Goal: Communication & Community: Share content

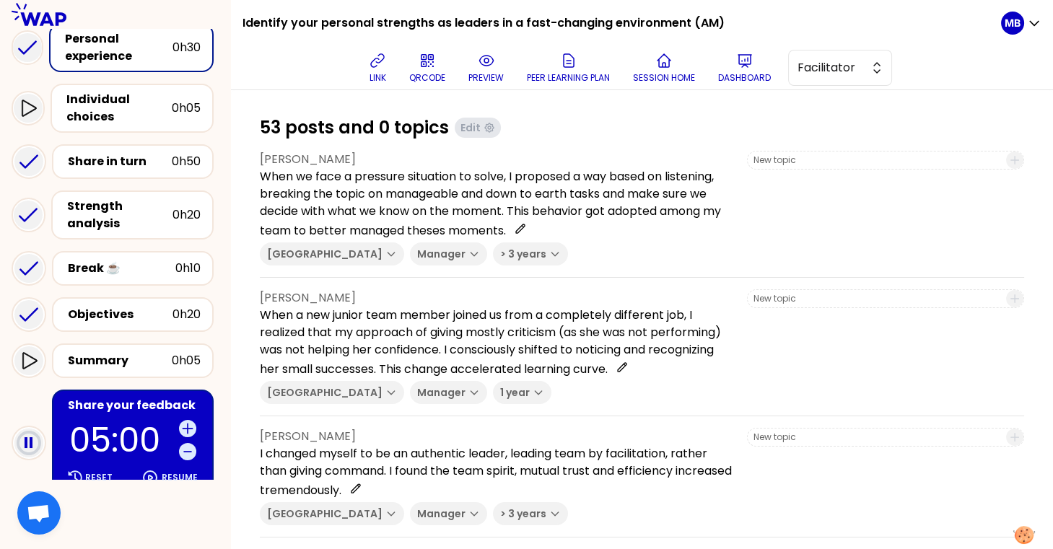
scroll to position [260, 0]
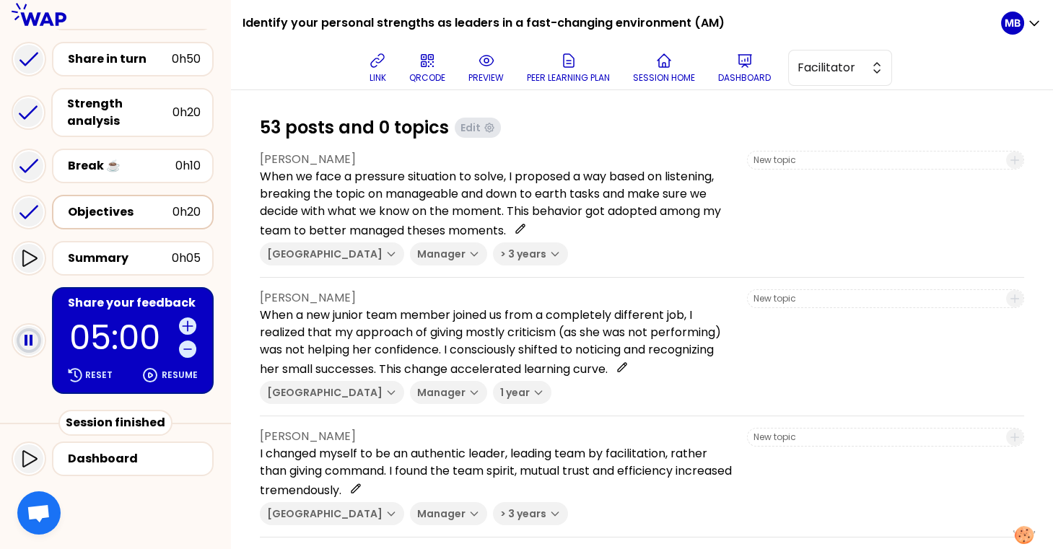
click at [144, 212] on div "Objectives" at bounding box center [120, 212] width 105 height 17
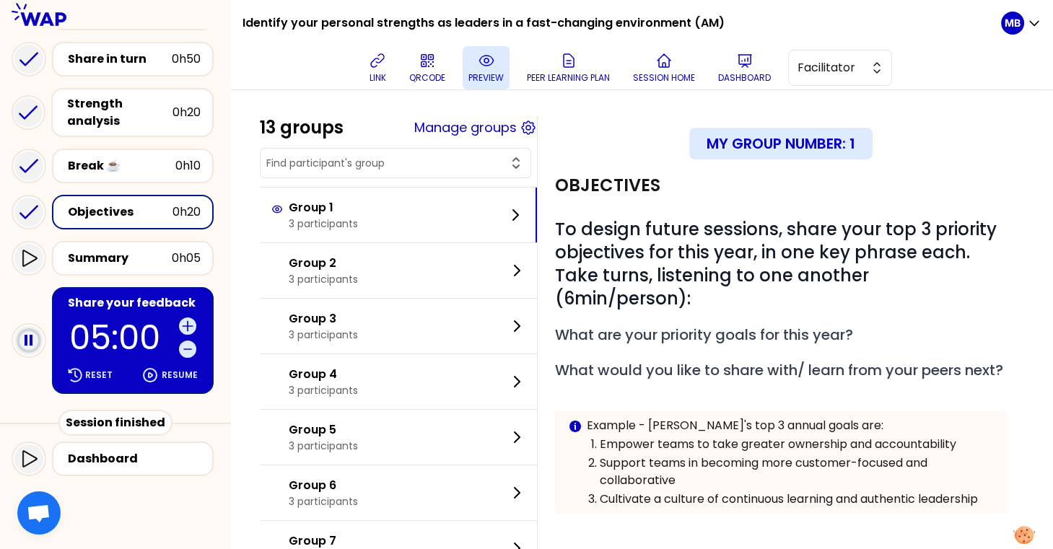
click at [469, 72] on p "preview" at bounding box center [486, 78] width 35 height 12
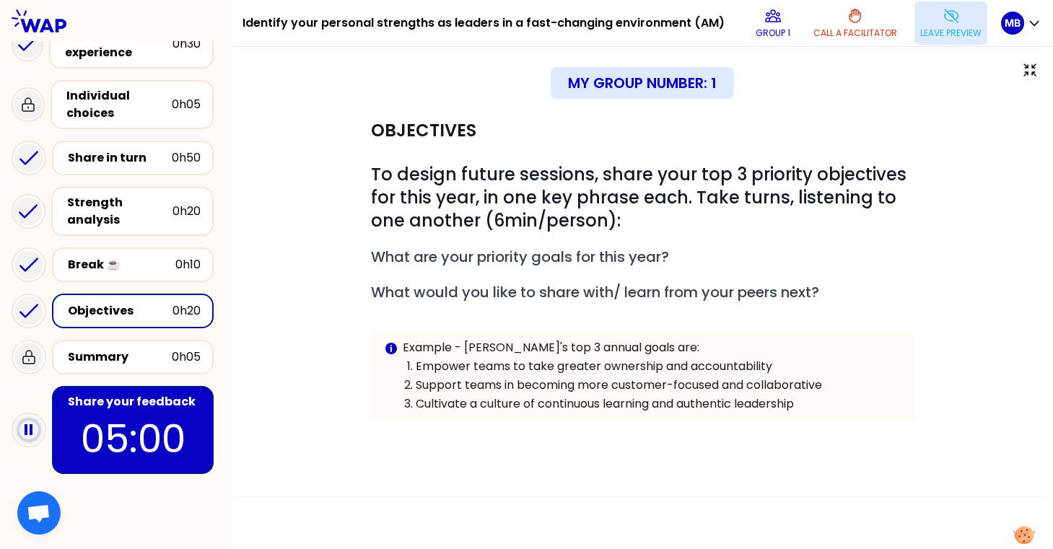
scroll to position [48, 0]
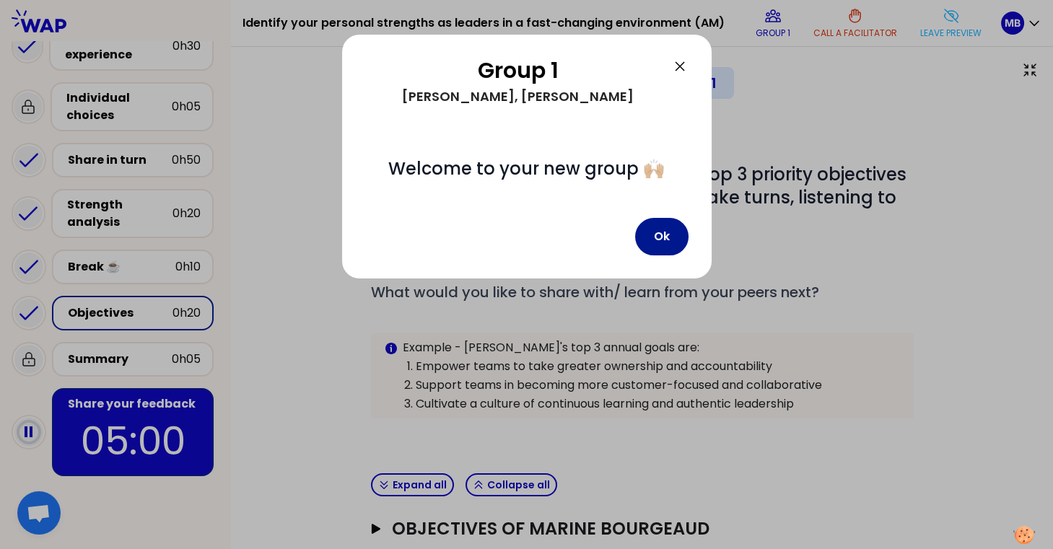
click at [651, 248] on button "Ok" at bounding box center [661, 237] width 53 height 38
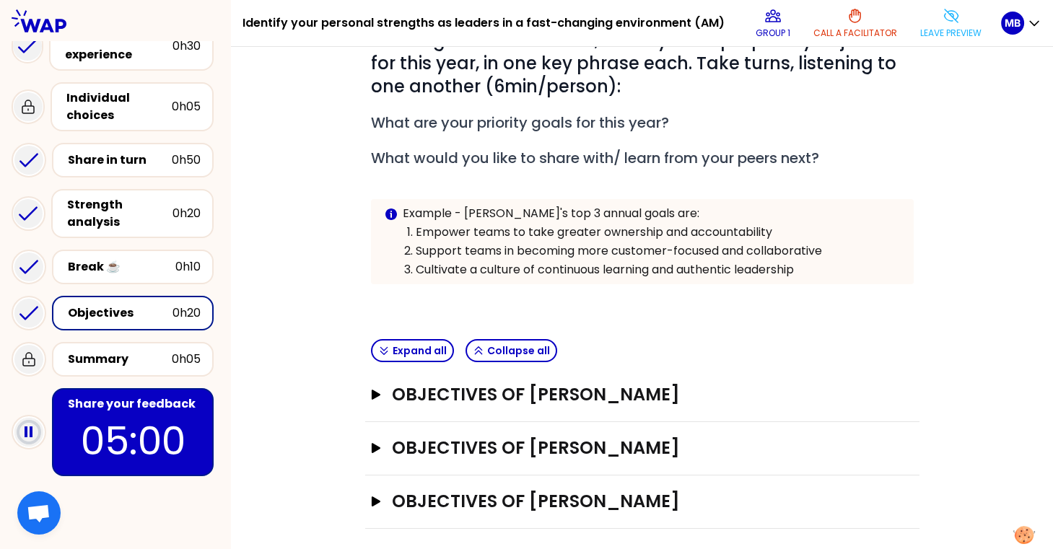
scroll to position [137, 0]
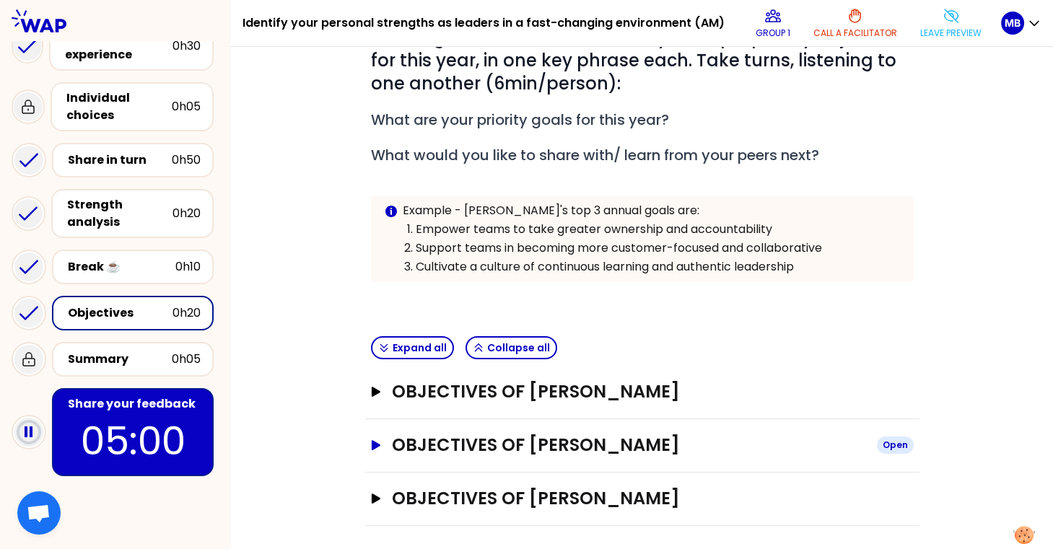
click at [466, 435] on h3 "Objectives of [PERSON_NAME]" at bounding box center [628, 445] width 473 height 23
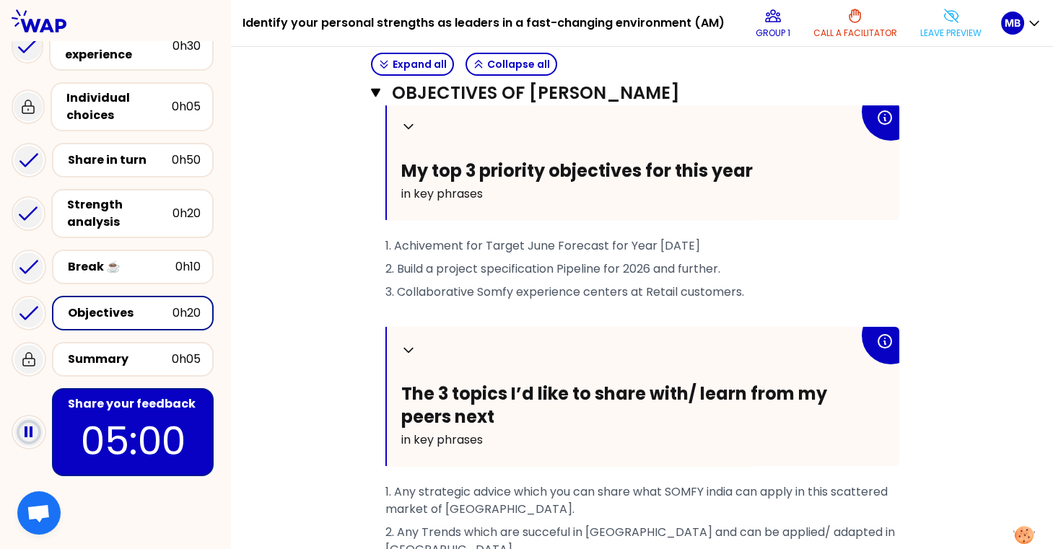
scroll to position [552, 0]
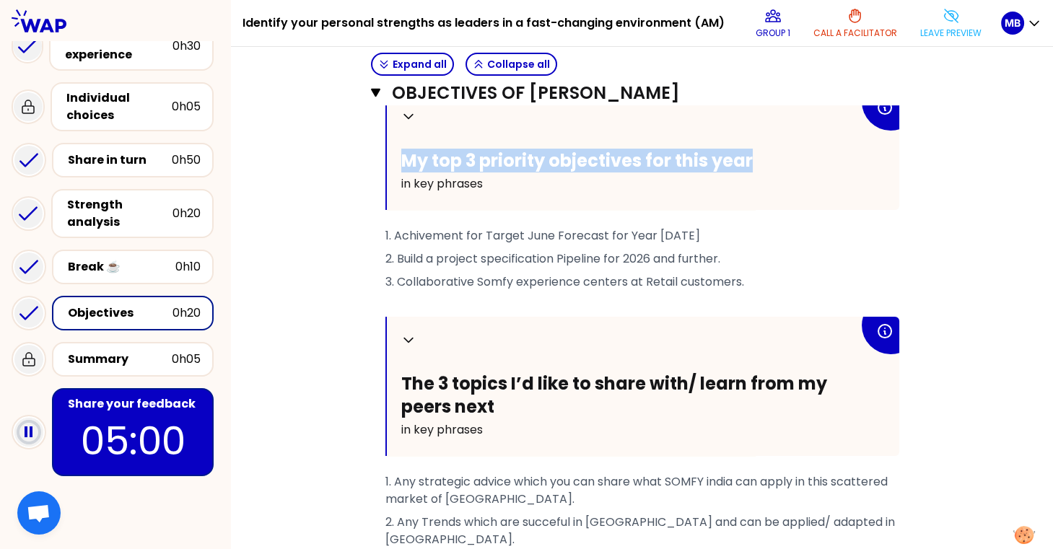
drag, startPoint x: 401, startPoint y: 155, endPoint x: 767, endPoint y: 167, distance: 366.3
click at [767, 167] on div "Collapse My top 3 priority objectives for this year in key phrases" at bounding box center [643, 151] width 513 height 117
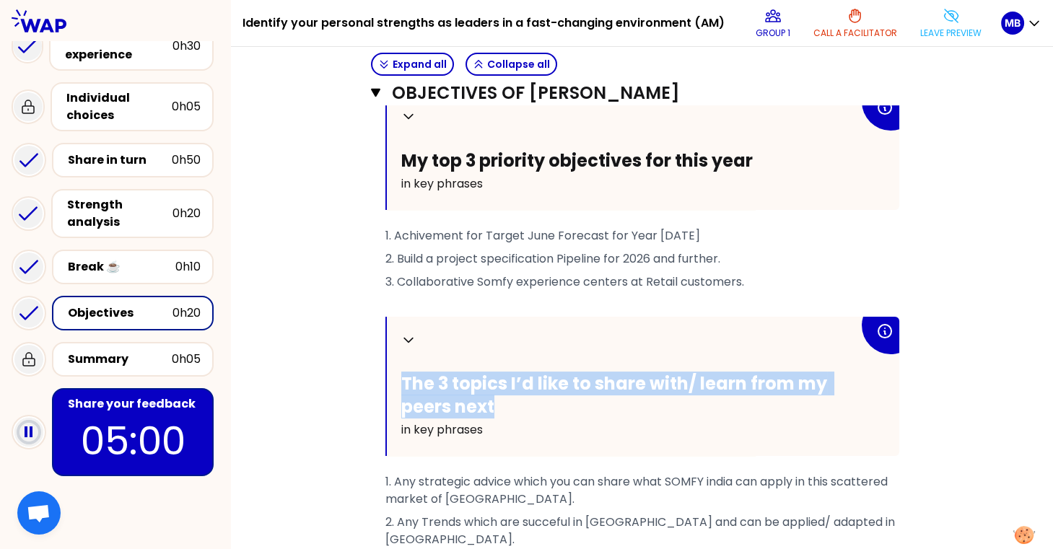
drag, startPoint x: 393, startPoint y: 373, endPoint x: 534, endPoint y: 415, distance: 147.8
click at [534, 415] on div "Collapse The 3 topics I’d like to share with/ learn from my peers next in key p…" at bounding box center [643, 386] width 513 height 139
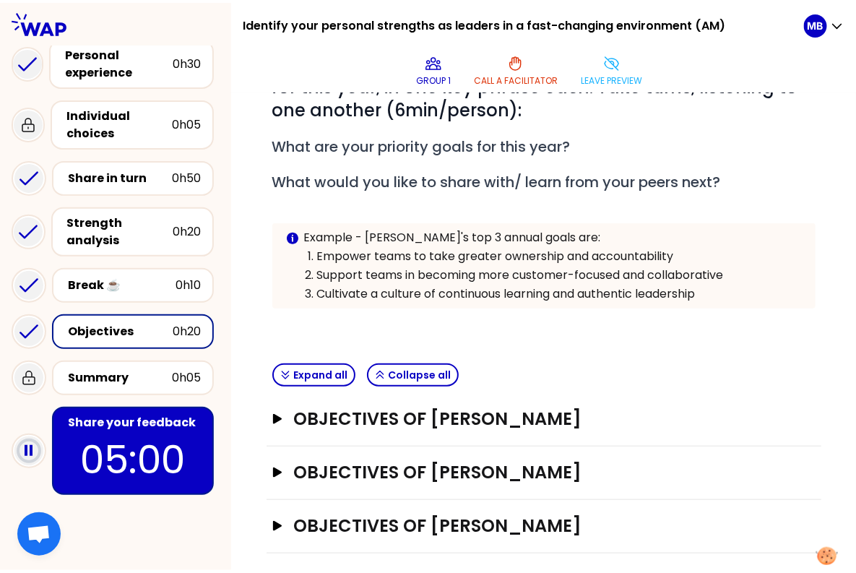
scroll to position [27, 0]
